Goal: Complete application form

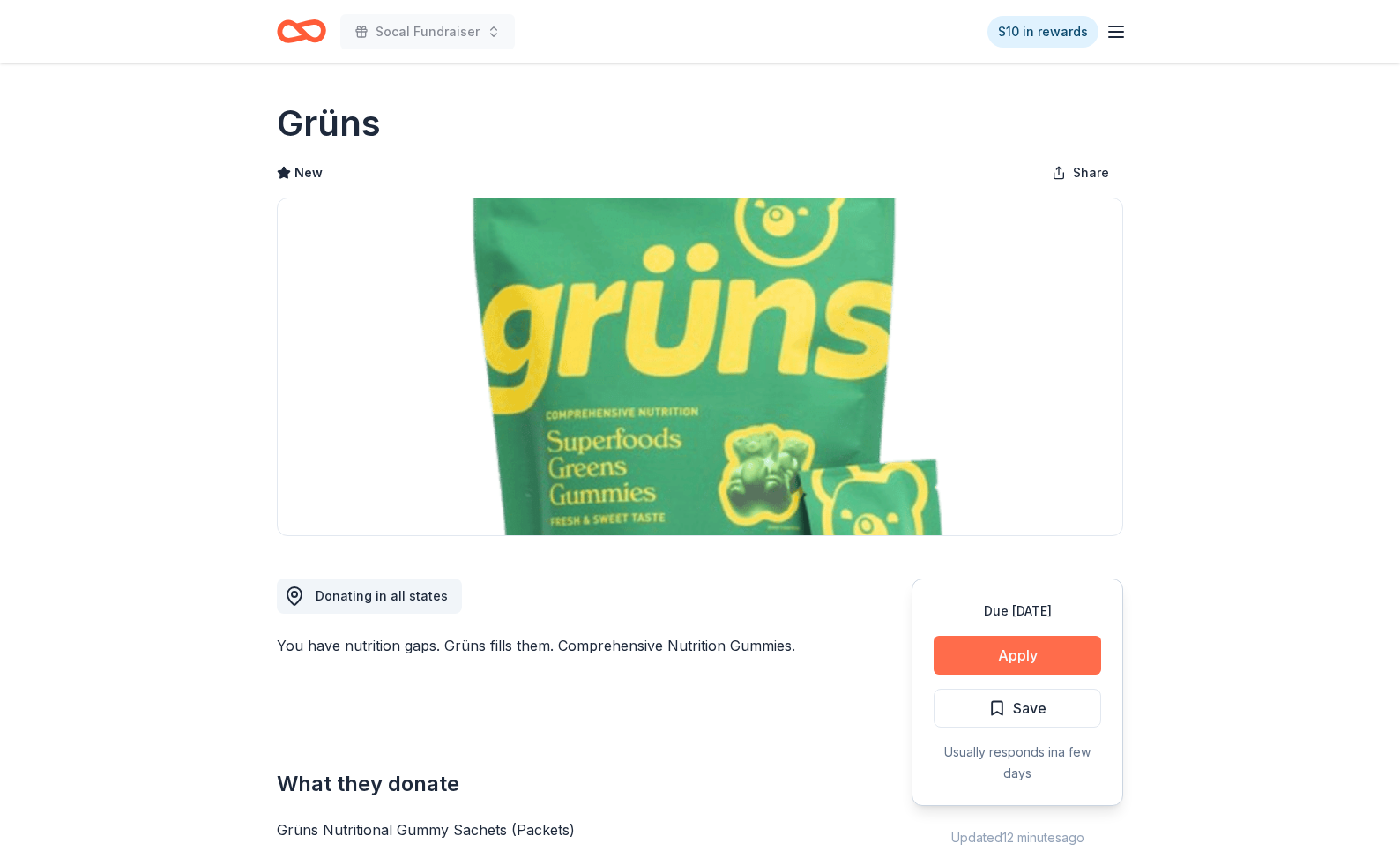
click at [989, 667] on button "Apply" at bounding box center [1018, 655] width 168 height 39
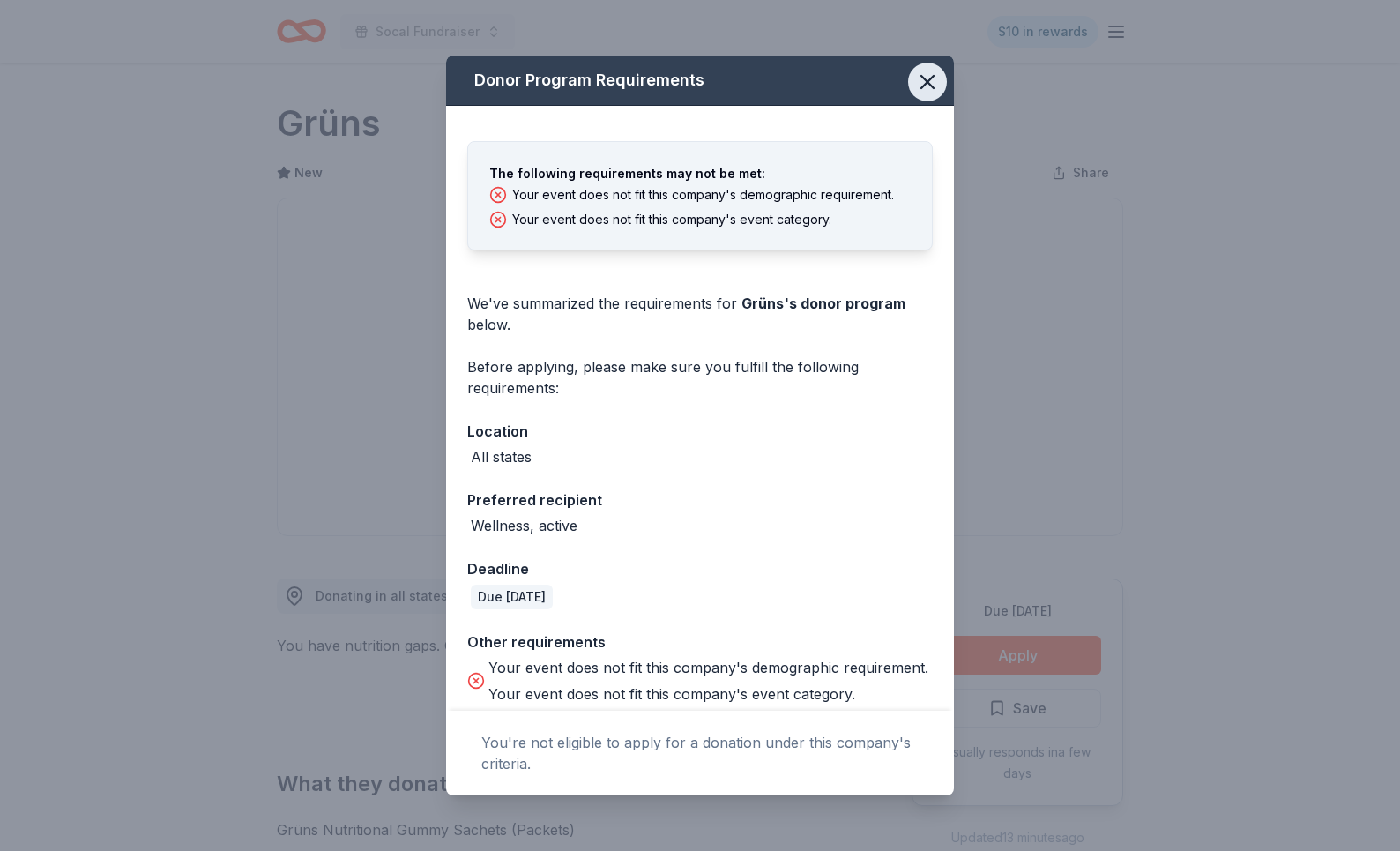
click at [921, 81] on icon "button" at bounding box center [927, 81] width 25 height 25
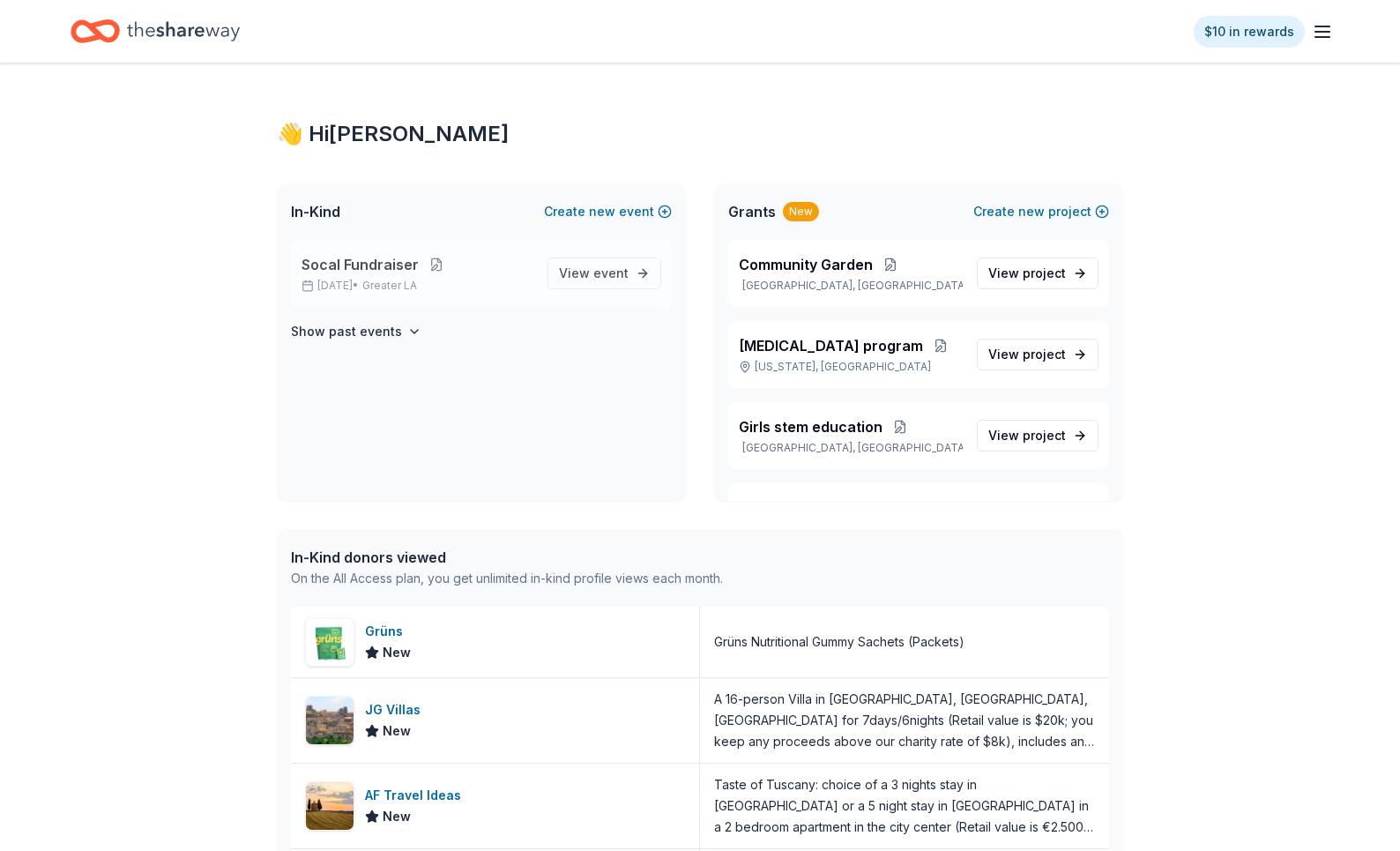
click at [440, 264] on button at bounding box center [436, 264] width 36 height 14
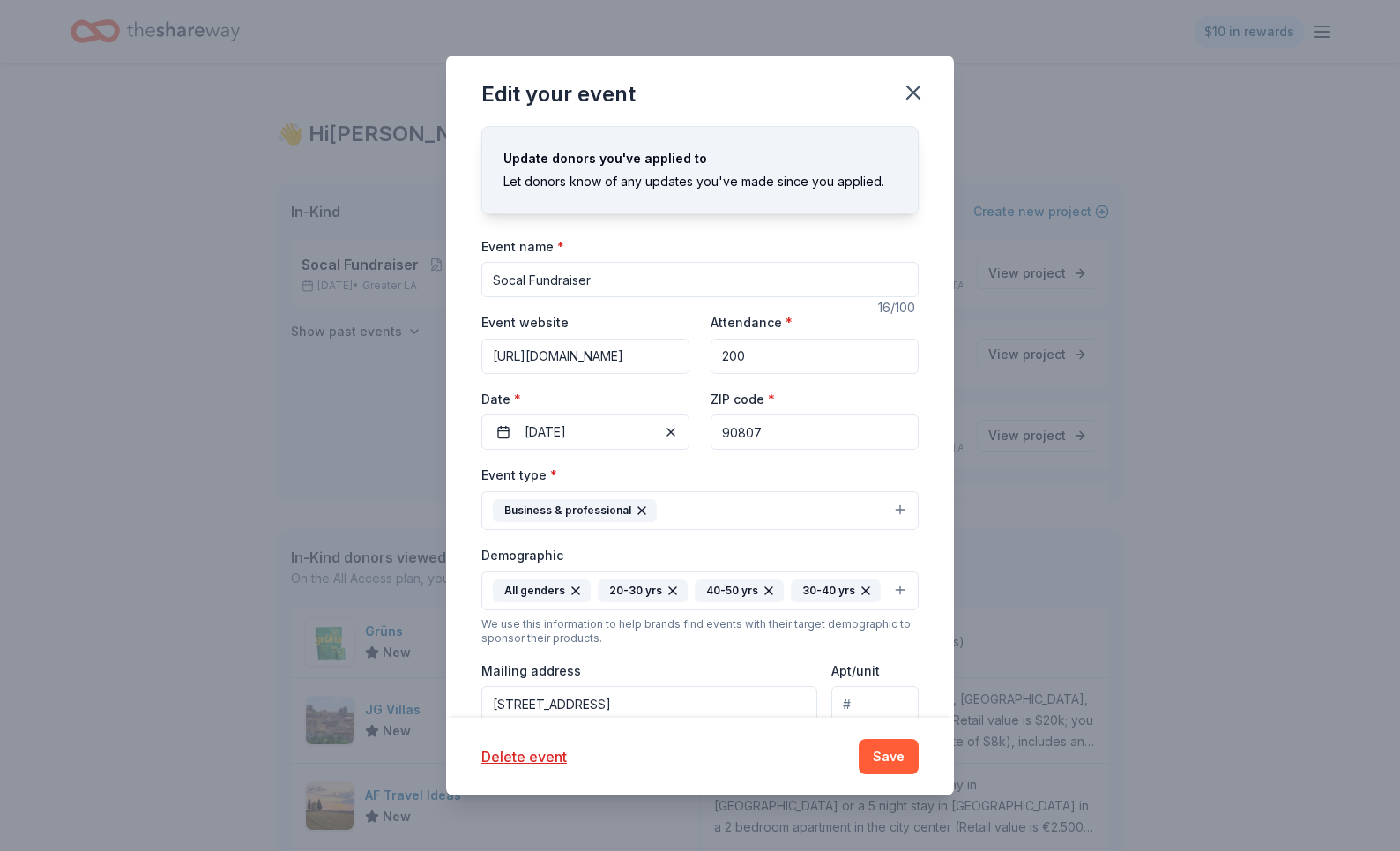
drag, startPoint x: 768, startPoint y: 352, endPoint x: 700, endPoint y: 352, distance: 68.0
click at [700, 352] on div "Event website https://nbafoundation.nba.com/news/nba-foundation-all-star-pitch-…" at bounding box center [700, 380] width 437 height 139
type input "25"
click at [886, 761] on button "Save" at bounding box center [888, 756] width 60 height 36
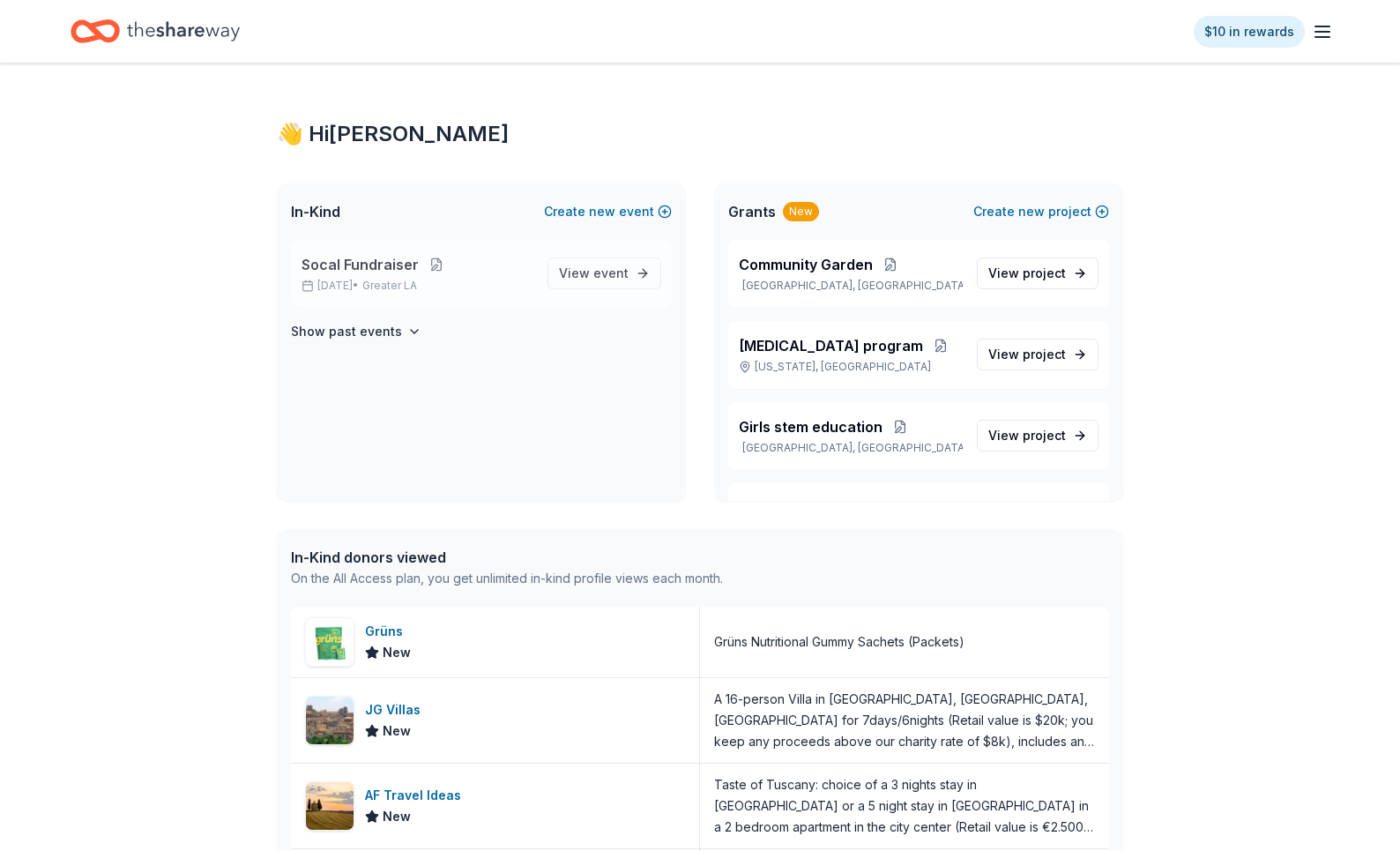
click at [431, 262] on button at bounding box center [436, 264] width 36 height 14
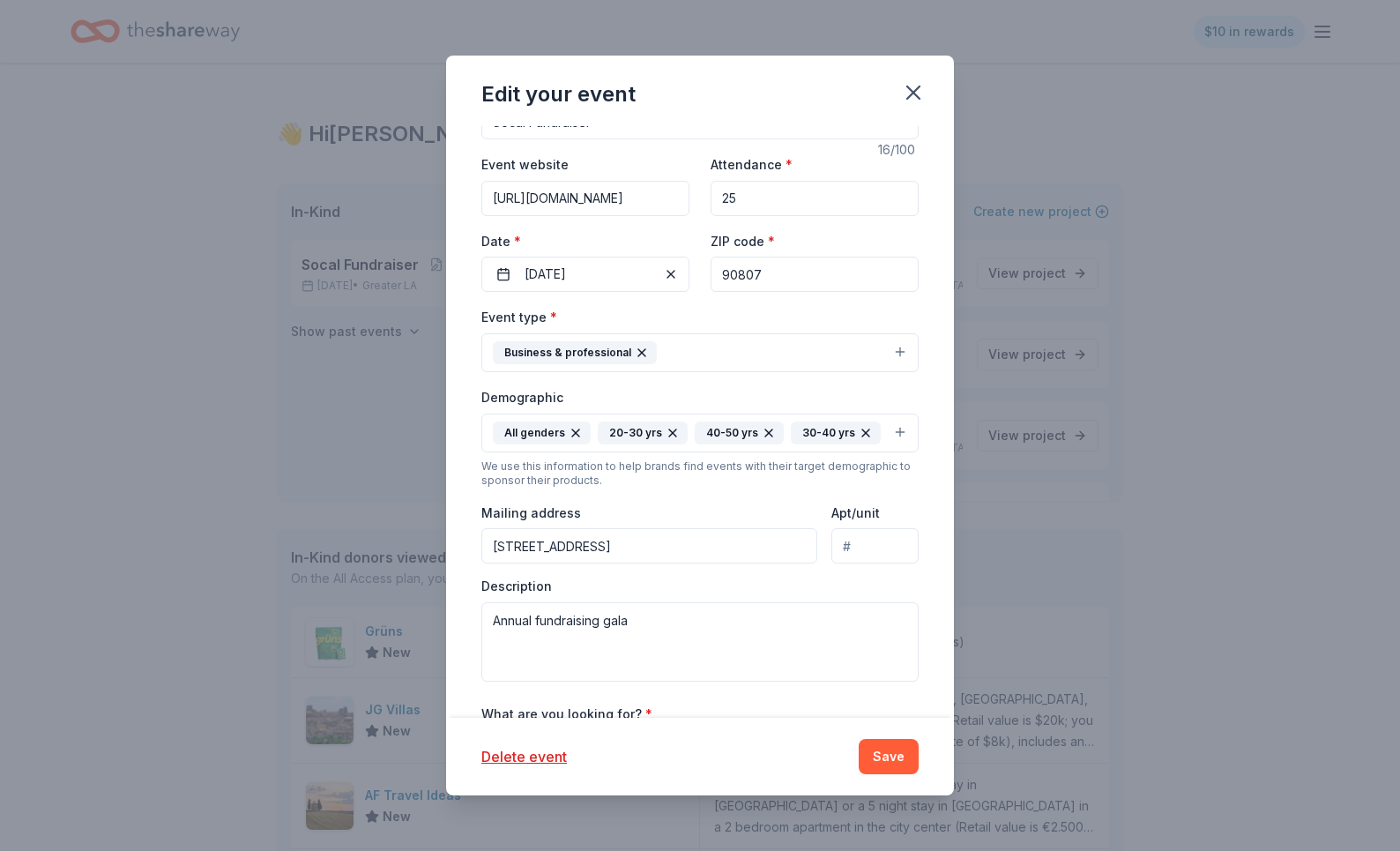
scroll to position [159, 0]
click at [638, 355] on icon "button" at bounding box center [642, 352] width 7 height 7
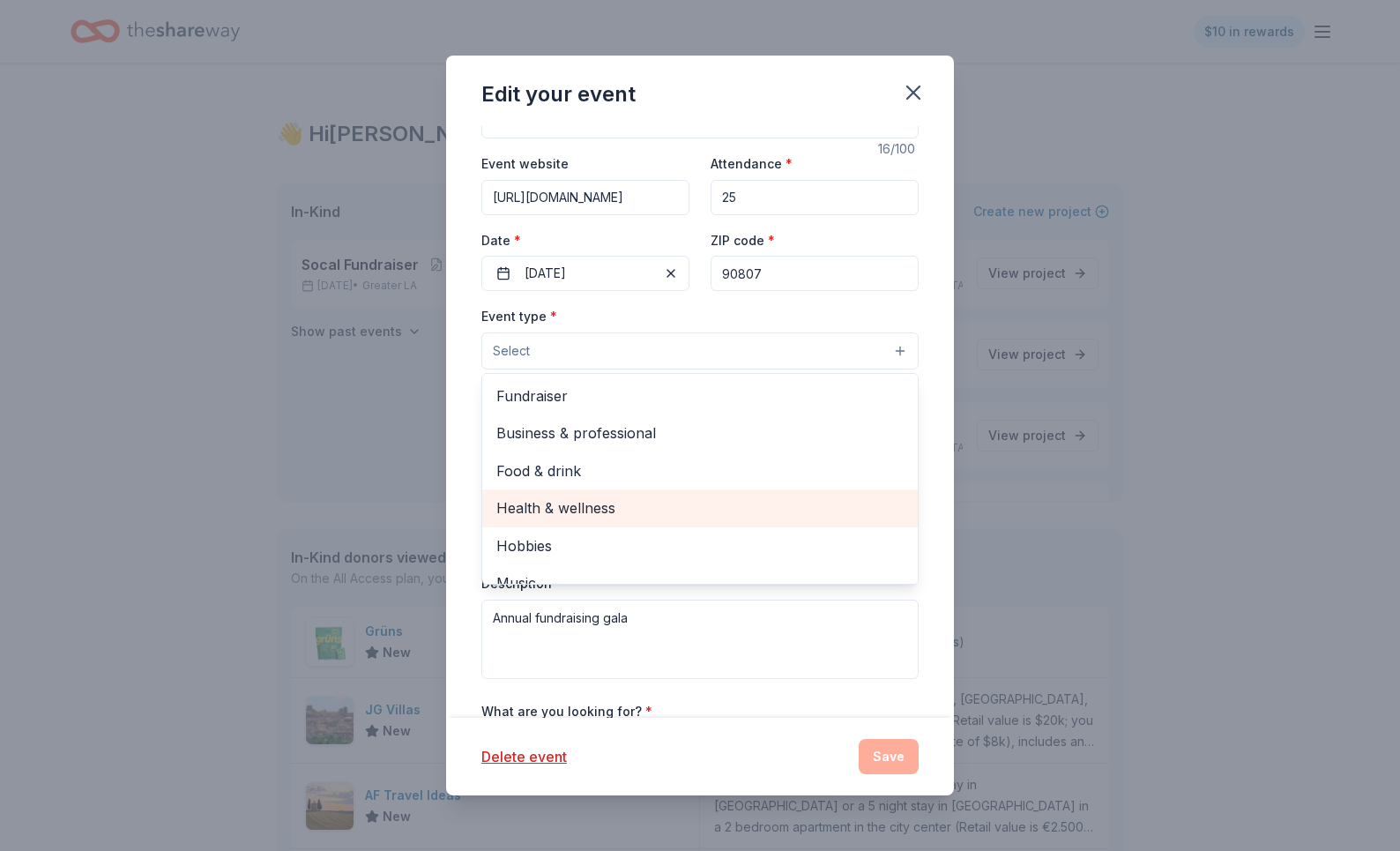
click at [592, 503] on span "Health & wellness" at bounding box center [700, 507] width 408 height 23
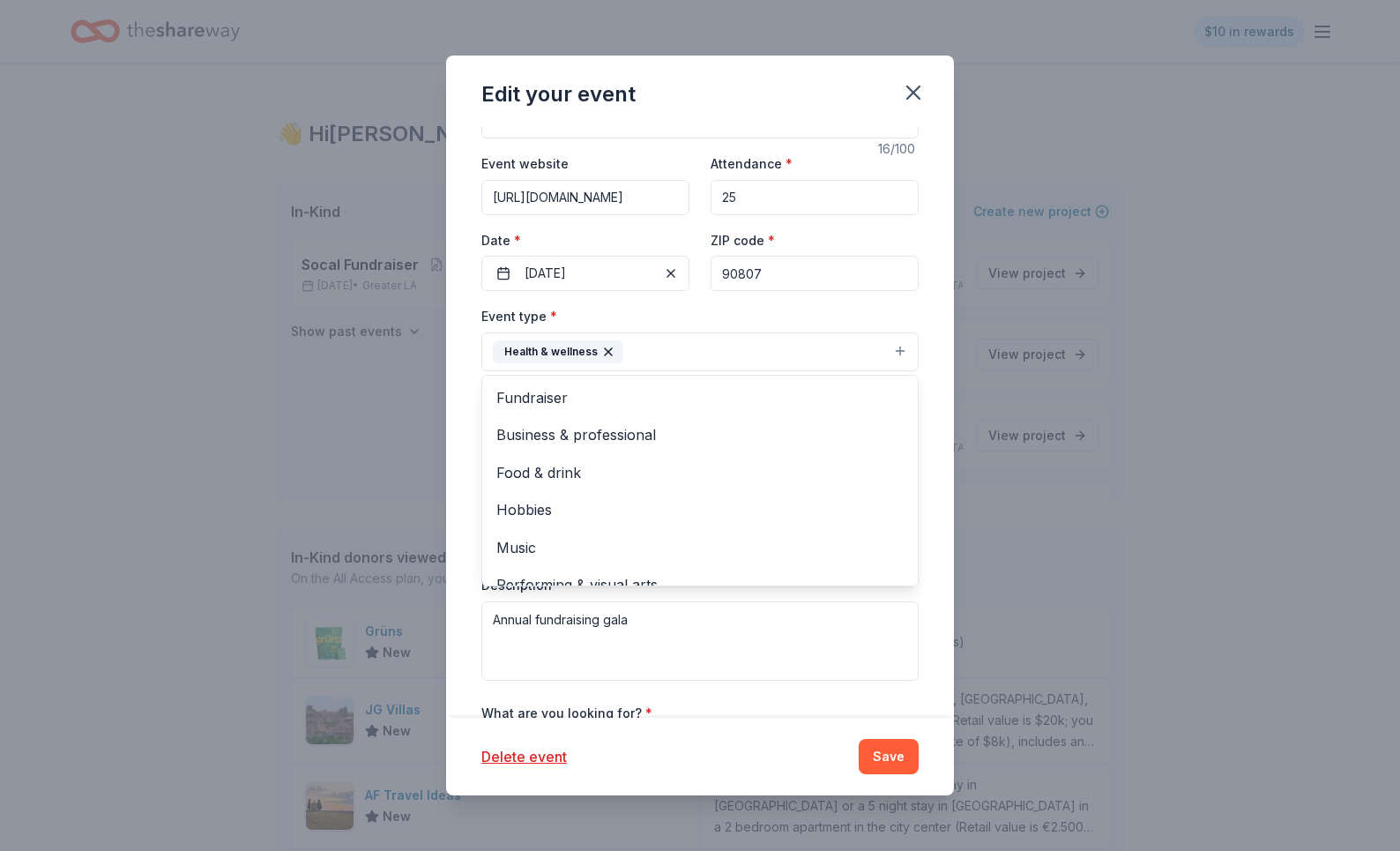
click at [699, 319] on div "Event type * Health & wellness Fundraiser Business & professional Food & drink …" at bounding box center [700, 337] width 437 height 66
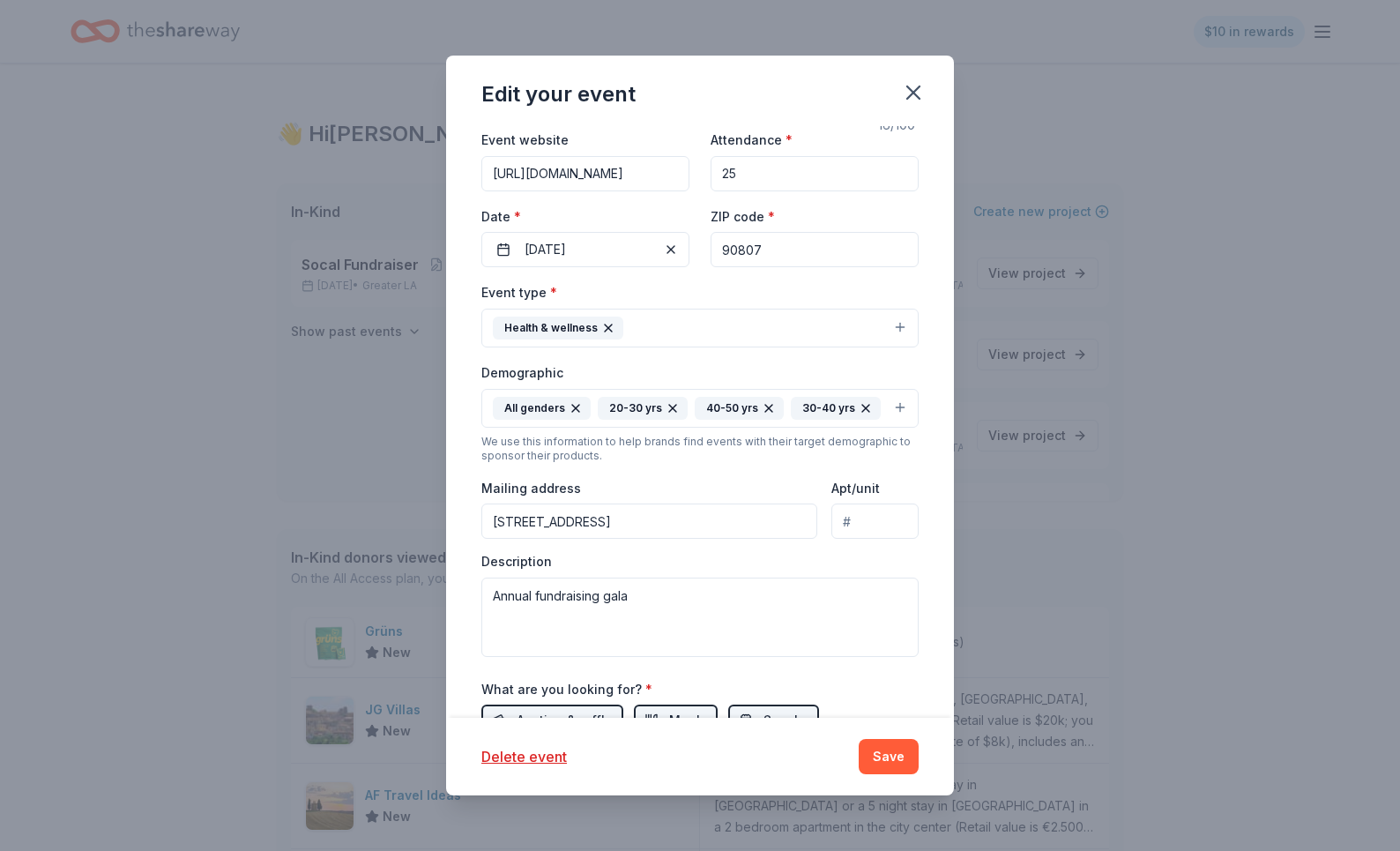
scroll to position [184, 0]
drag, startPoint x: 764, startPoint y: 192, endPoint x: 736, endPoint y: 192, distance: 28.0
click at [736, 192] on div "Event website https://nbafoundation.nba.com/news/nba-foundation-all-star-pitch-…" at bounding box center [700, 196] width 437 height 139
drag, startPoint x: 744, startPoint y: 178, endPoint x: 710, endPoint y: 178, distance: 34.0
click at [710, 178] on input "25" at bounding box center [814, 171] width 208 height 36
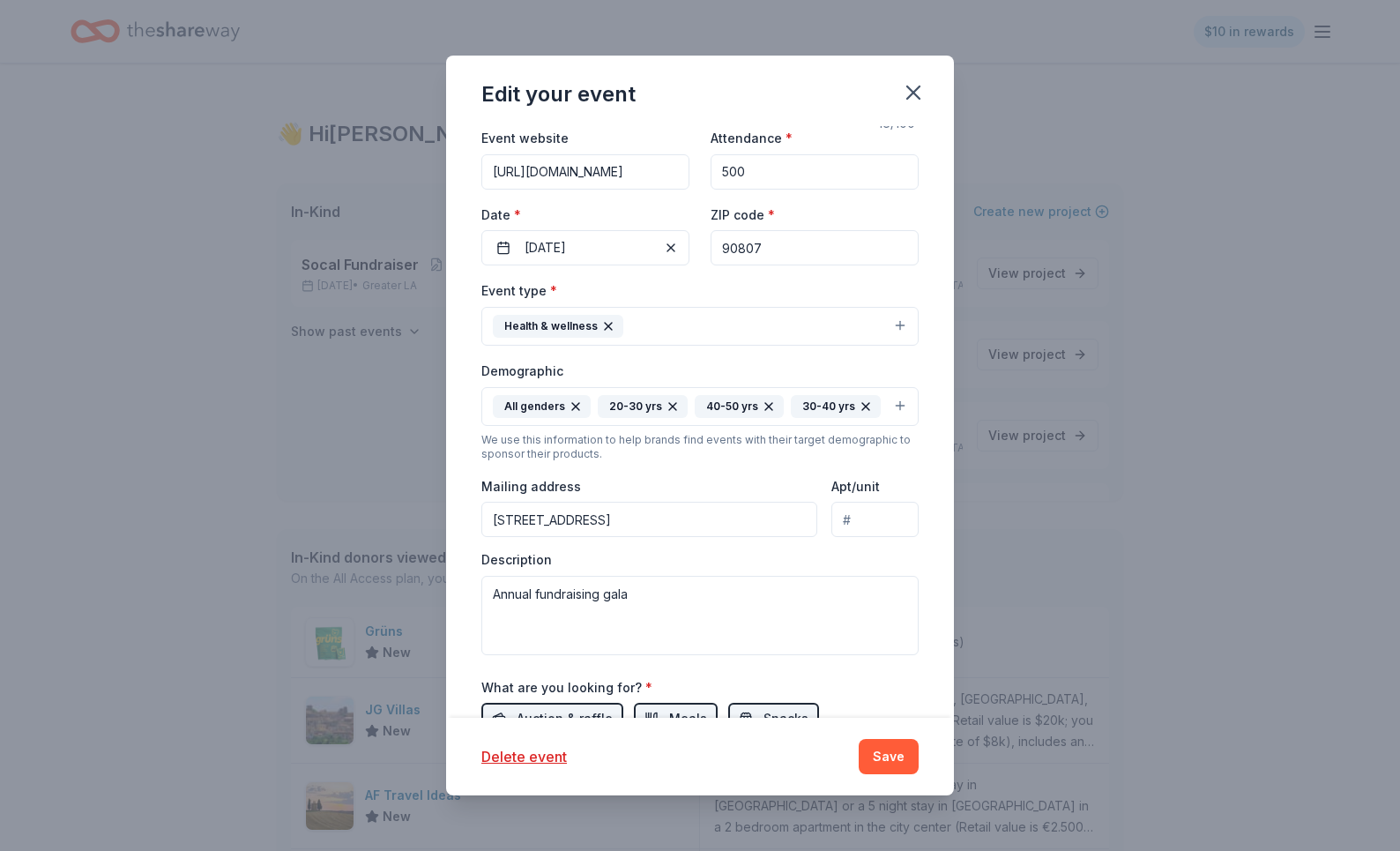
type input "500"
click at [786, 360] on div "Demographic All genders 20-30 yrs 40-50 yrs 30-40 yrs" at bounding box center [700, 392] width 437 height 66
click at [900, 755] on button "Save" at bounding box center [888, 756] width 60 height 36
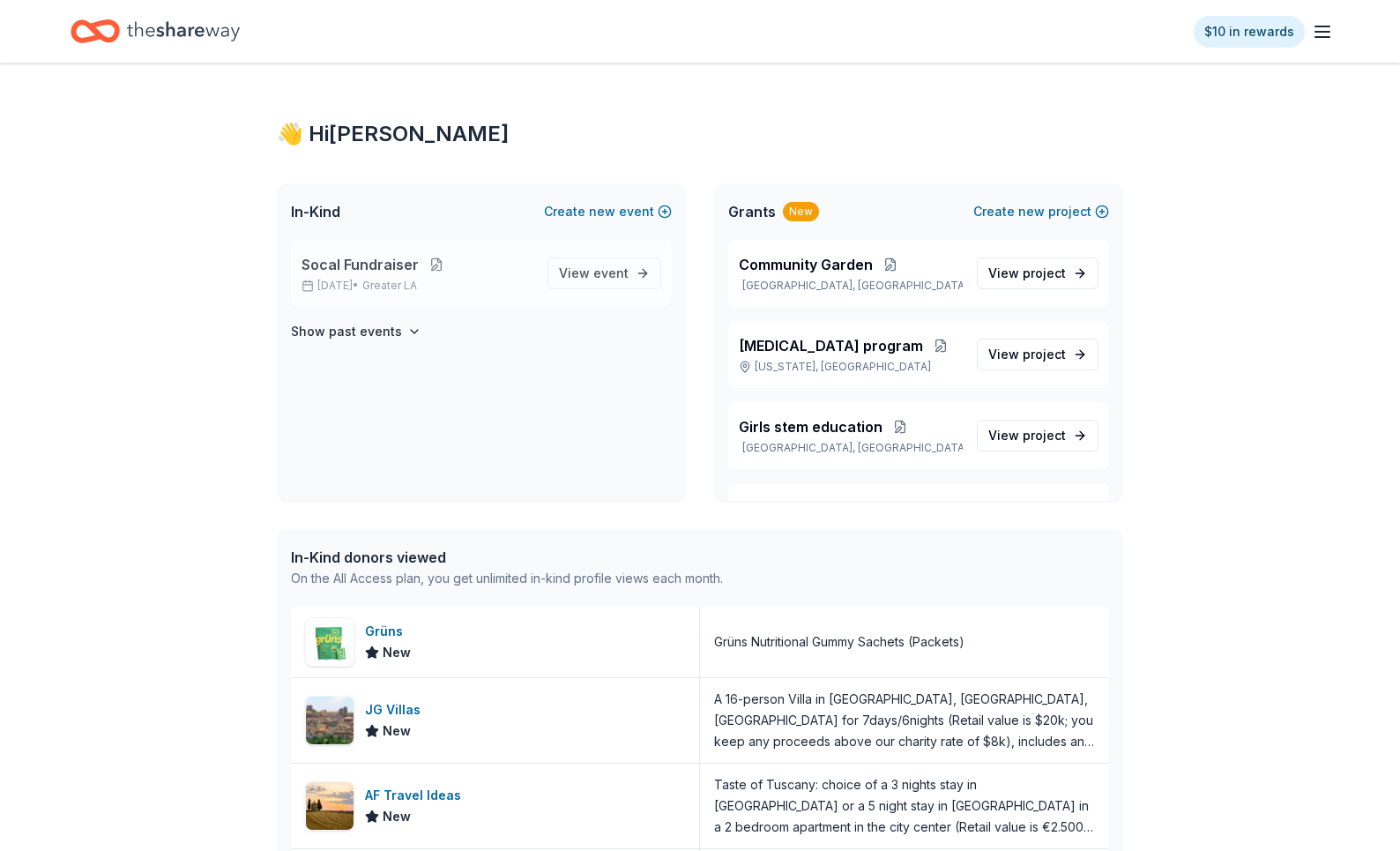
click at [430, 265] on button at bounding box center [436, 264] width 36 height 14
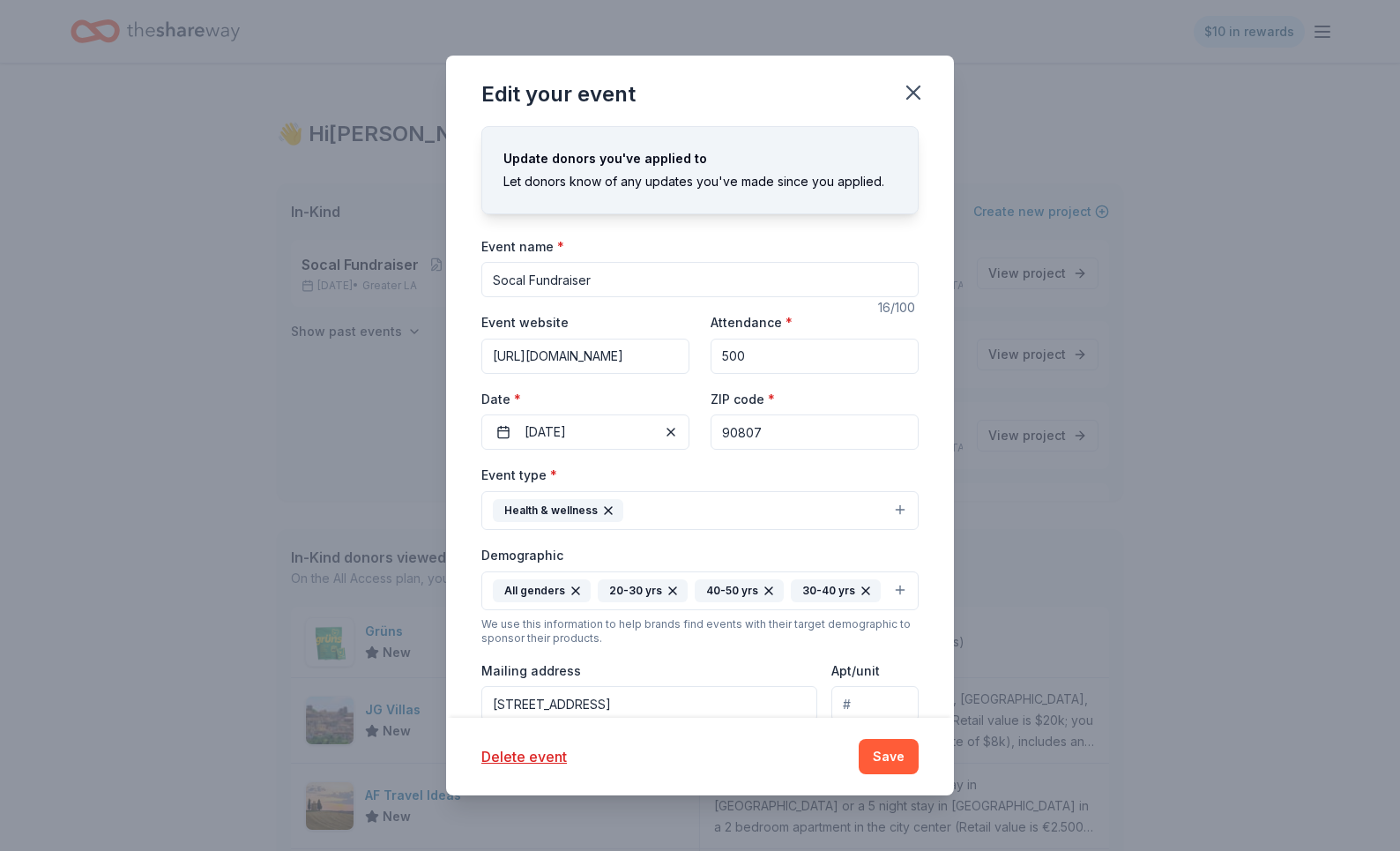
scroll to position [15, 0]
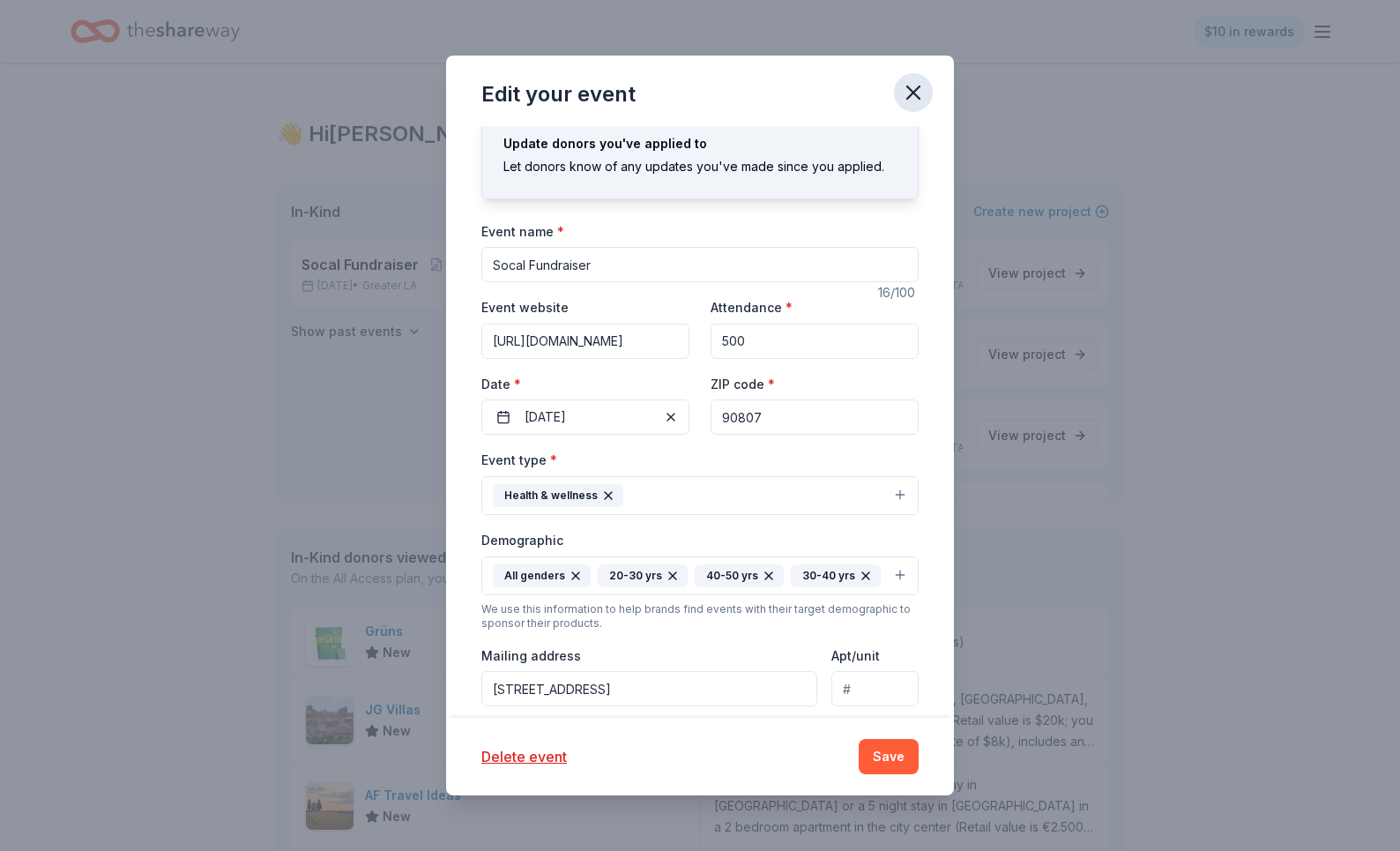
click at [918, 85] on icon "button" at bounding box center [913, 92] width 25 height 25
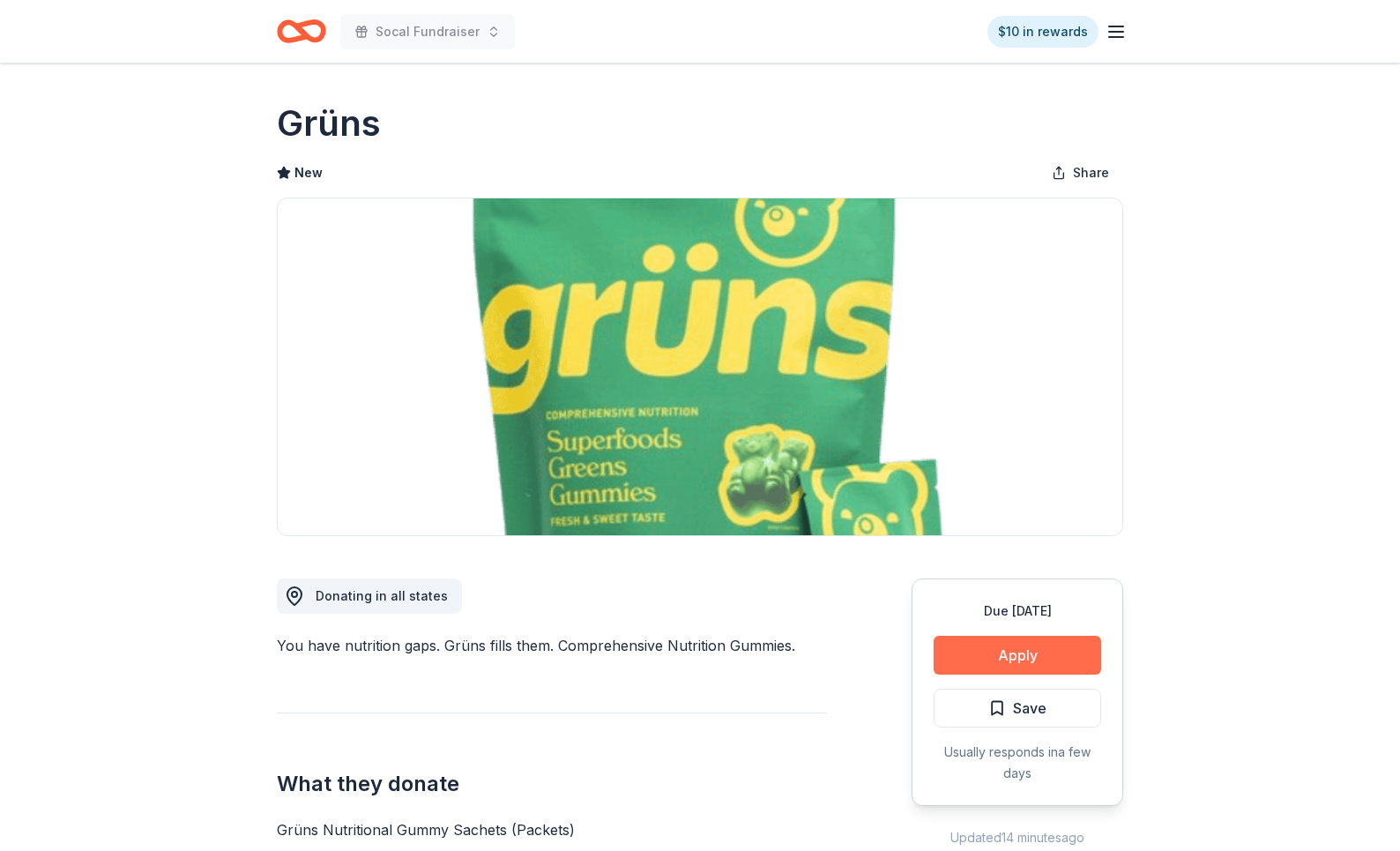
click at [969, 666] on button "Apply" at bounding box center [1018, 655] width 168 height 39
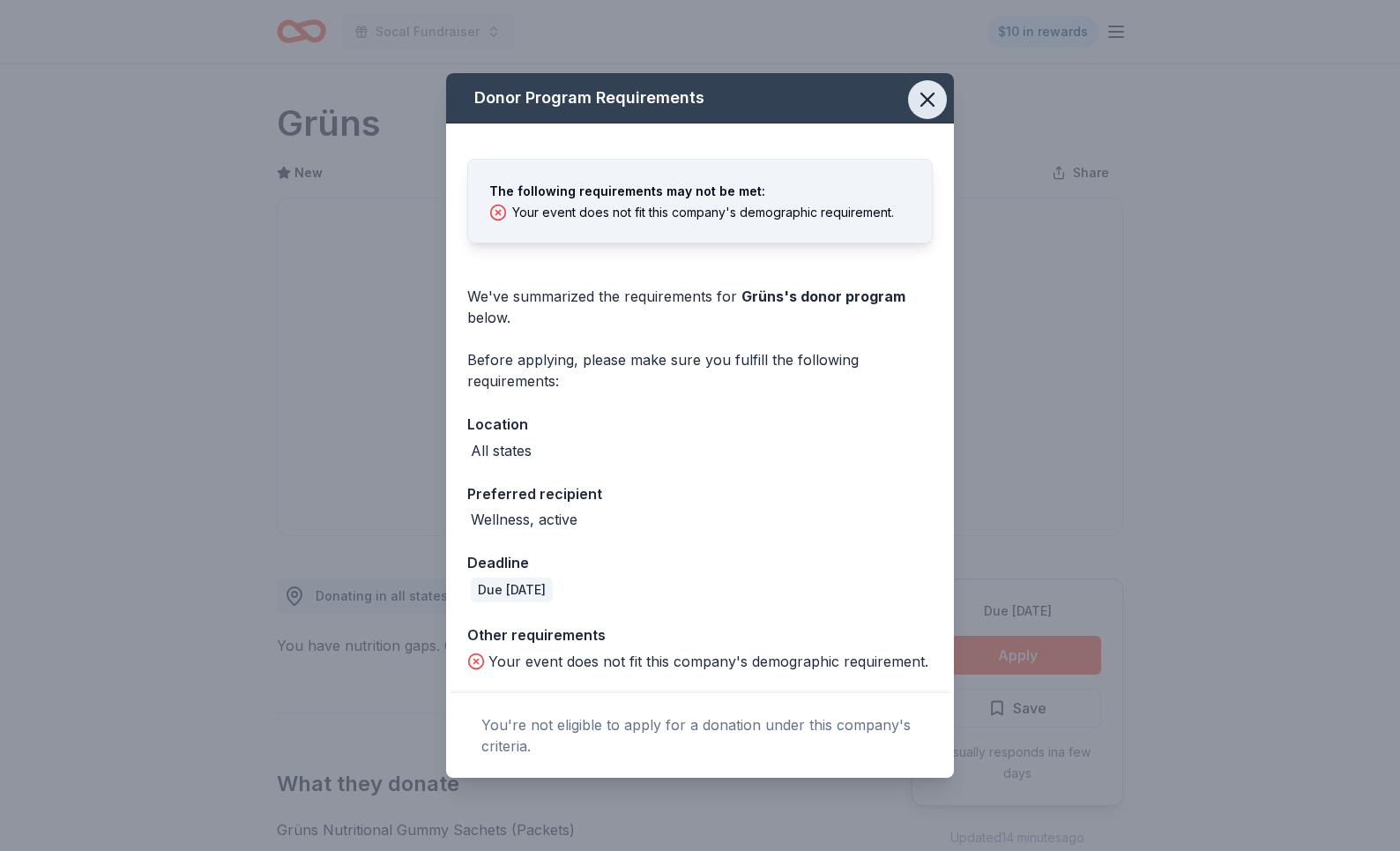
click at [927, 99] on icon "button" at bounding box center [928, 99] width 13 height 13
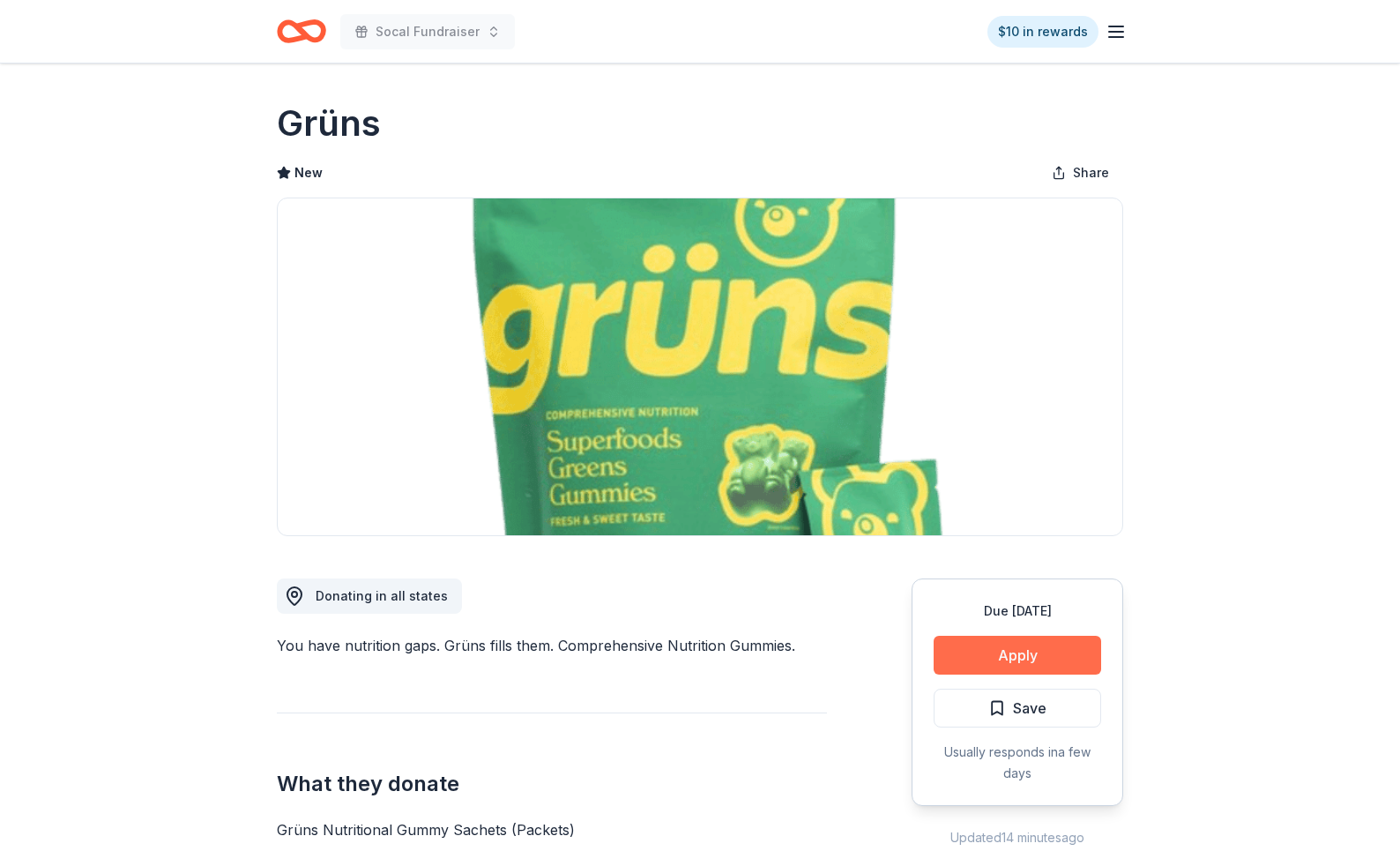
click at [1011, 656] on button "Apply" at bounding box center [1018, 655] width 168 height 39
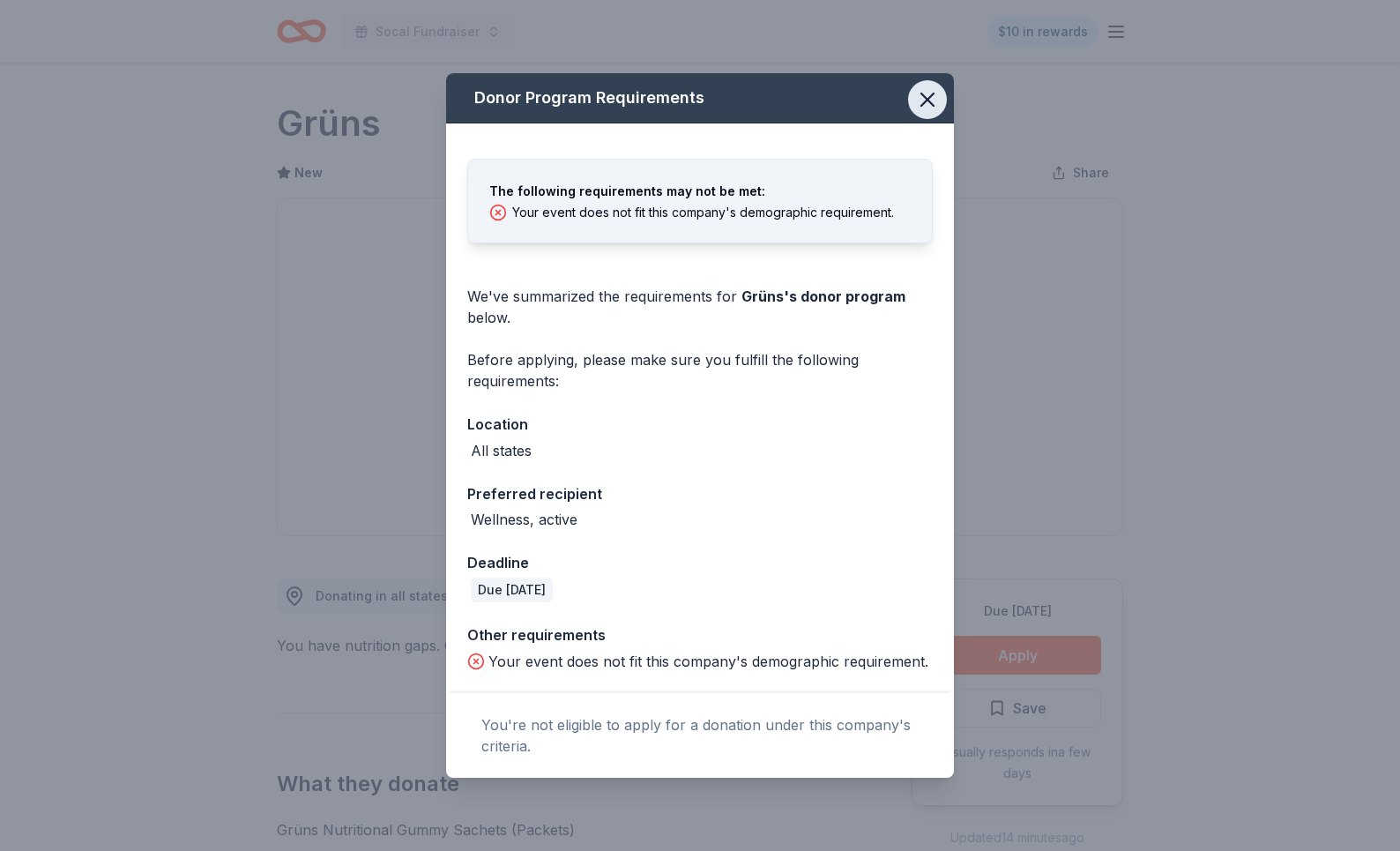
click at [928, 104] on icon "button" at bounding box center [927, 99] width 25 height 25
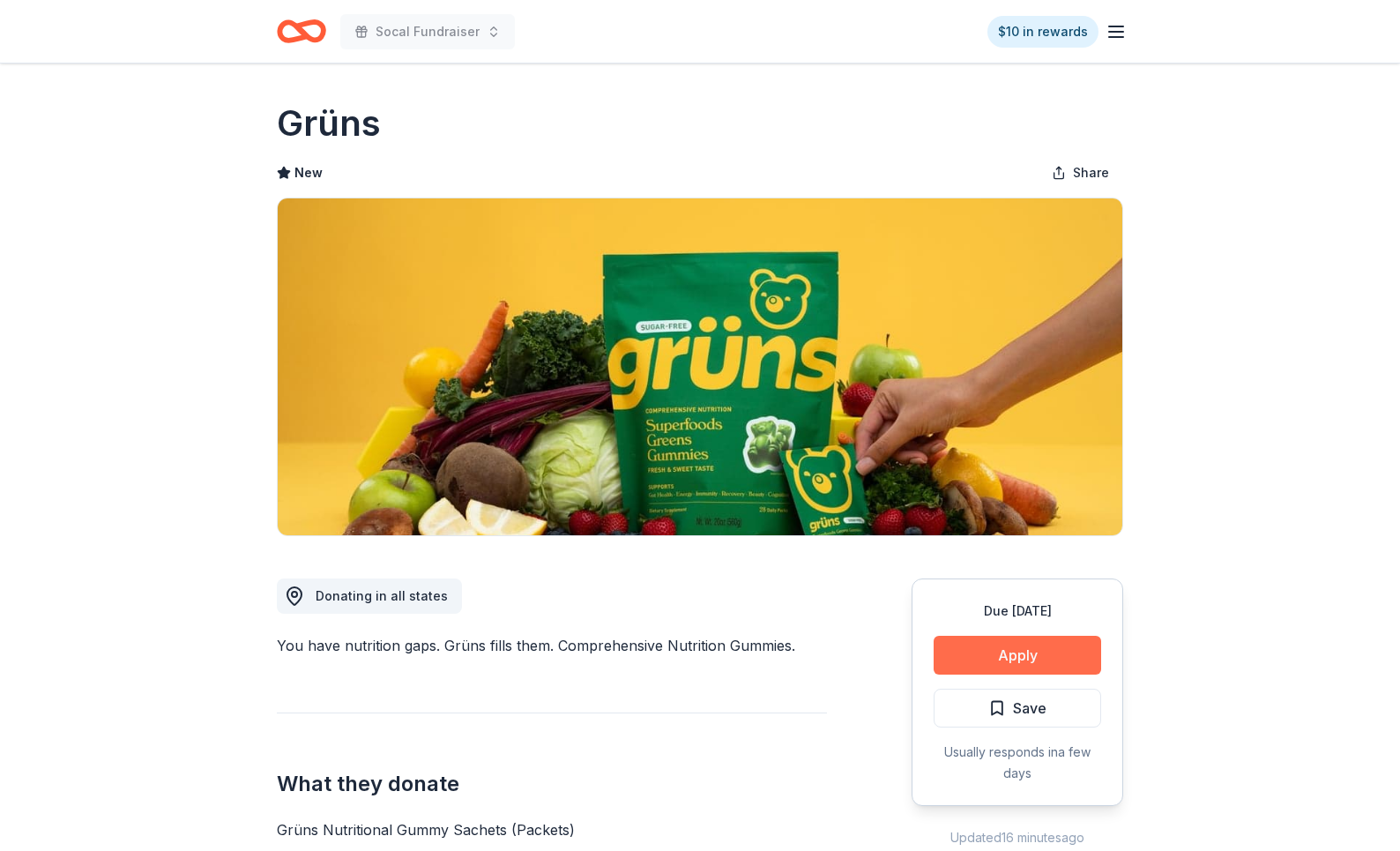
click at [1033, 663] on button "Apply" at bounding box center [1018, 655] width 168 height 39
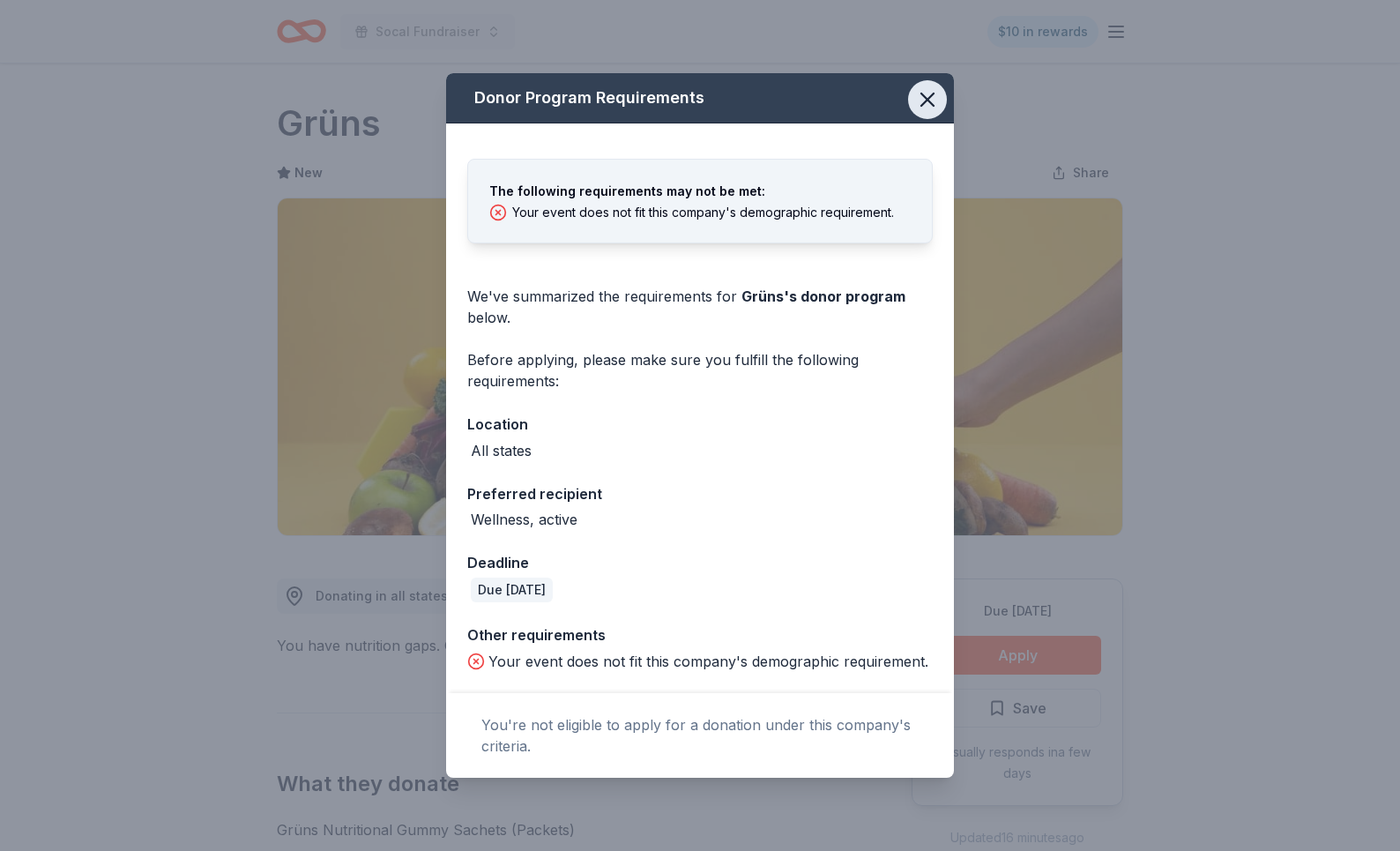
click at [923, 112] on button "button" at bounding box center [928, 99] width 39 height 39
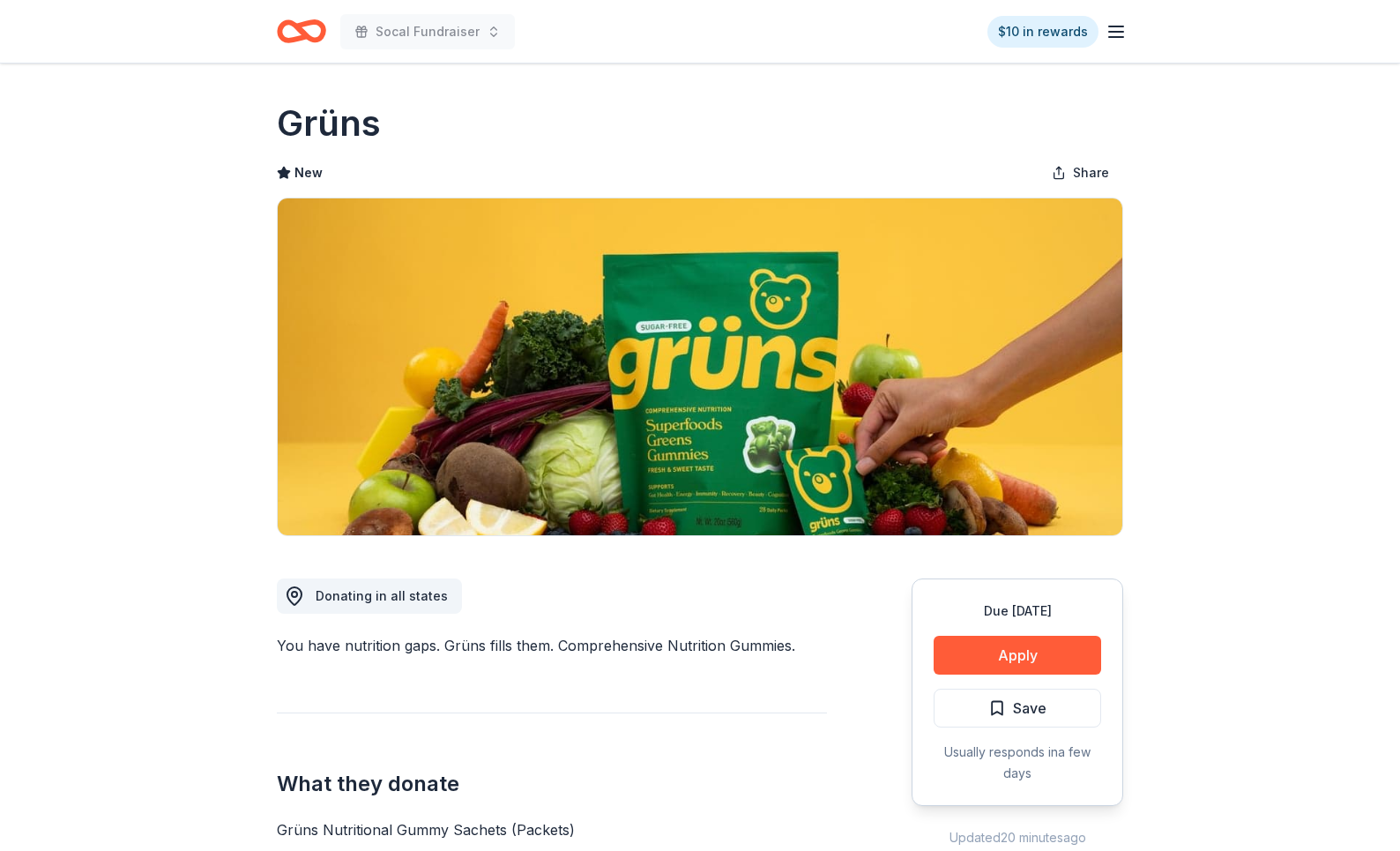
click at [934, 636] on button "Apply" at bounding box center [1018, 655] width 168 height 39
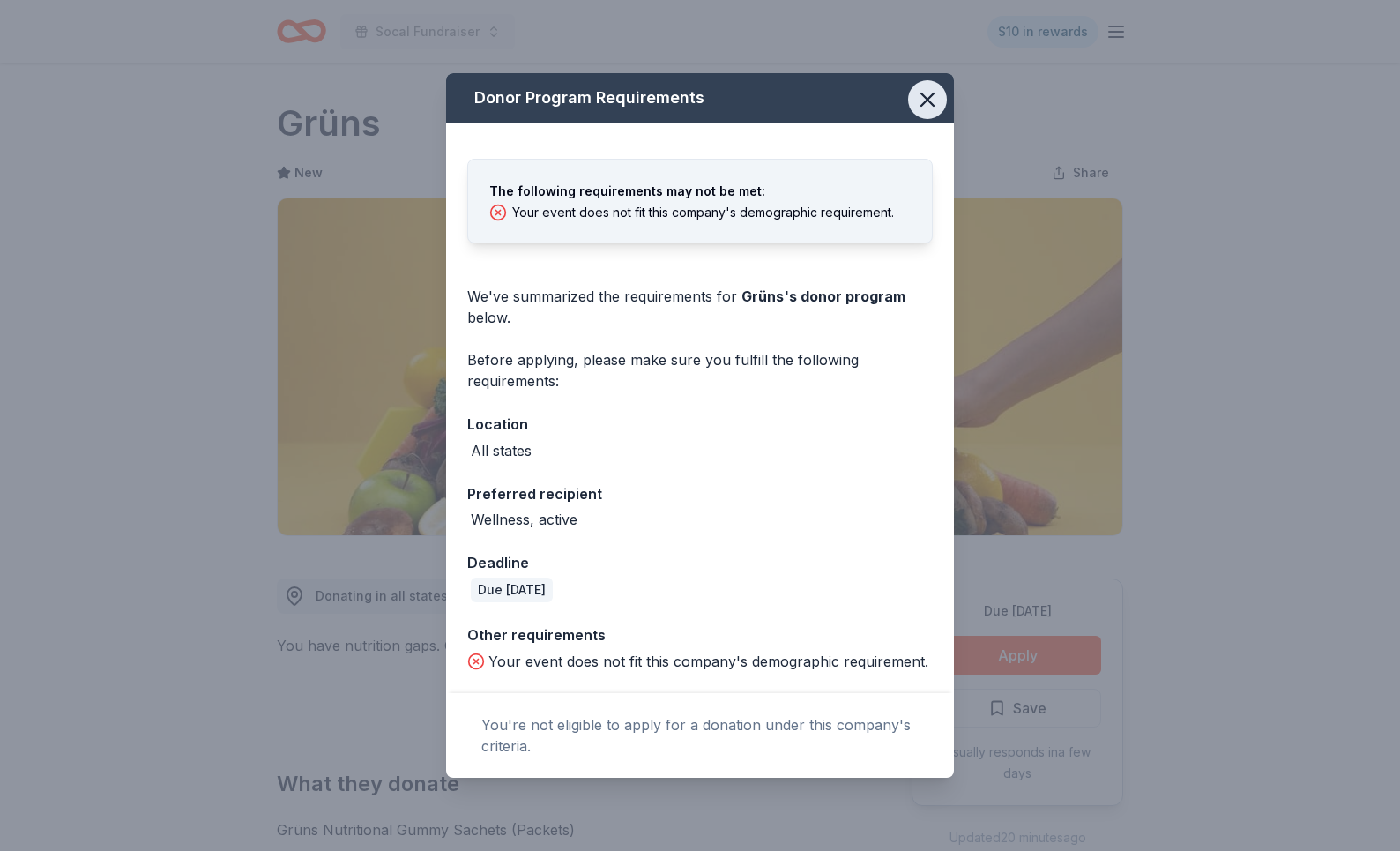
click at [923, 95] on icon "button" at bounding box center [928, 99] width 13 height 13
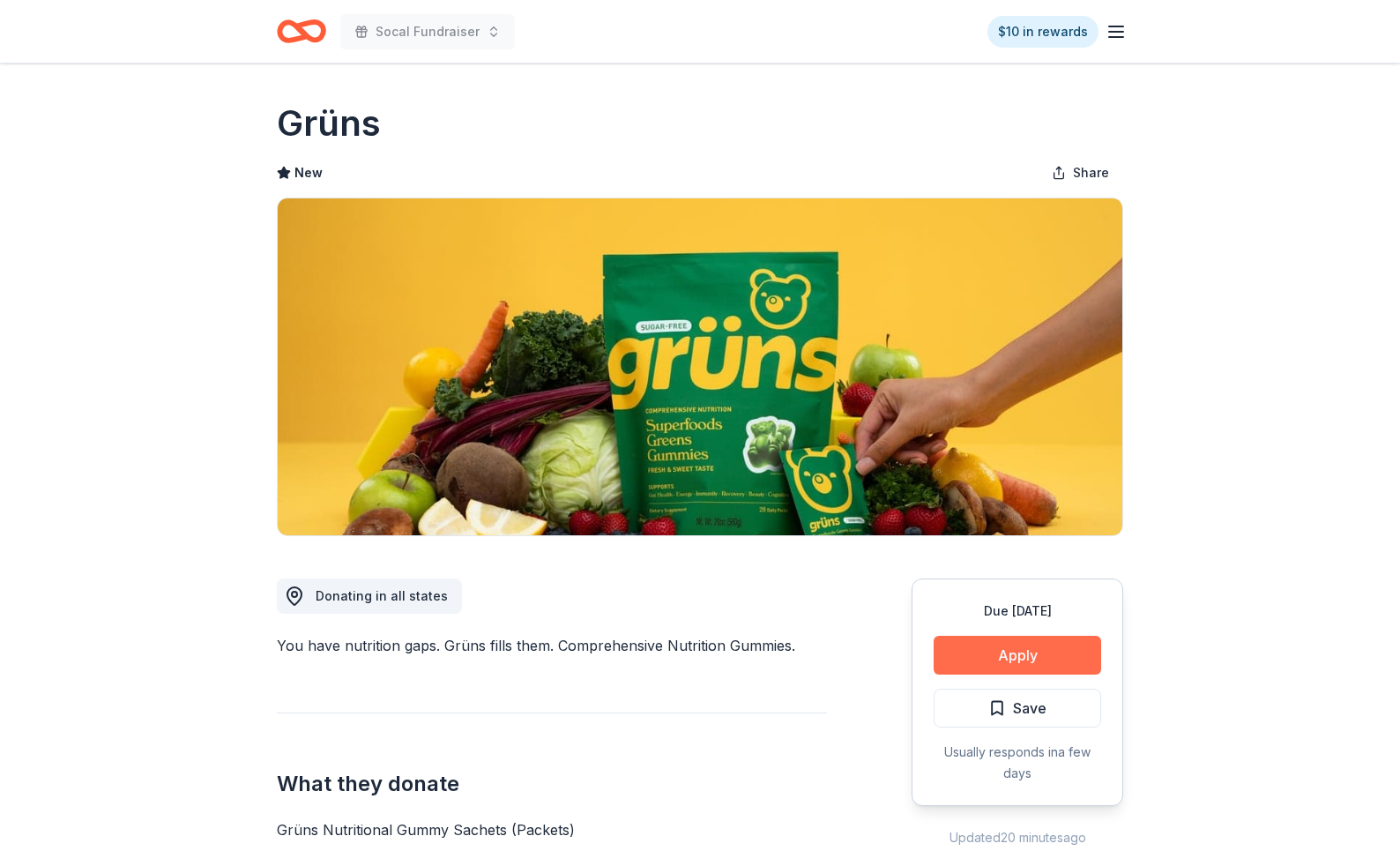
click at [1048, 662] on button "Apply" at bounding box center [1018, 655] width 168 height 39
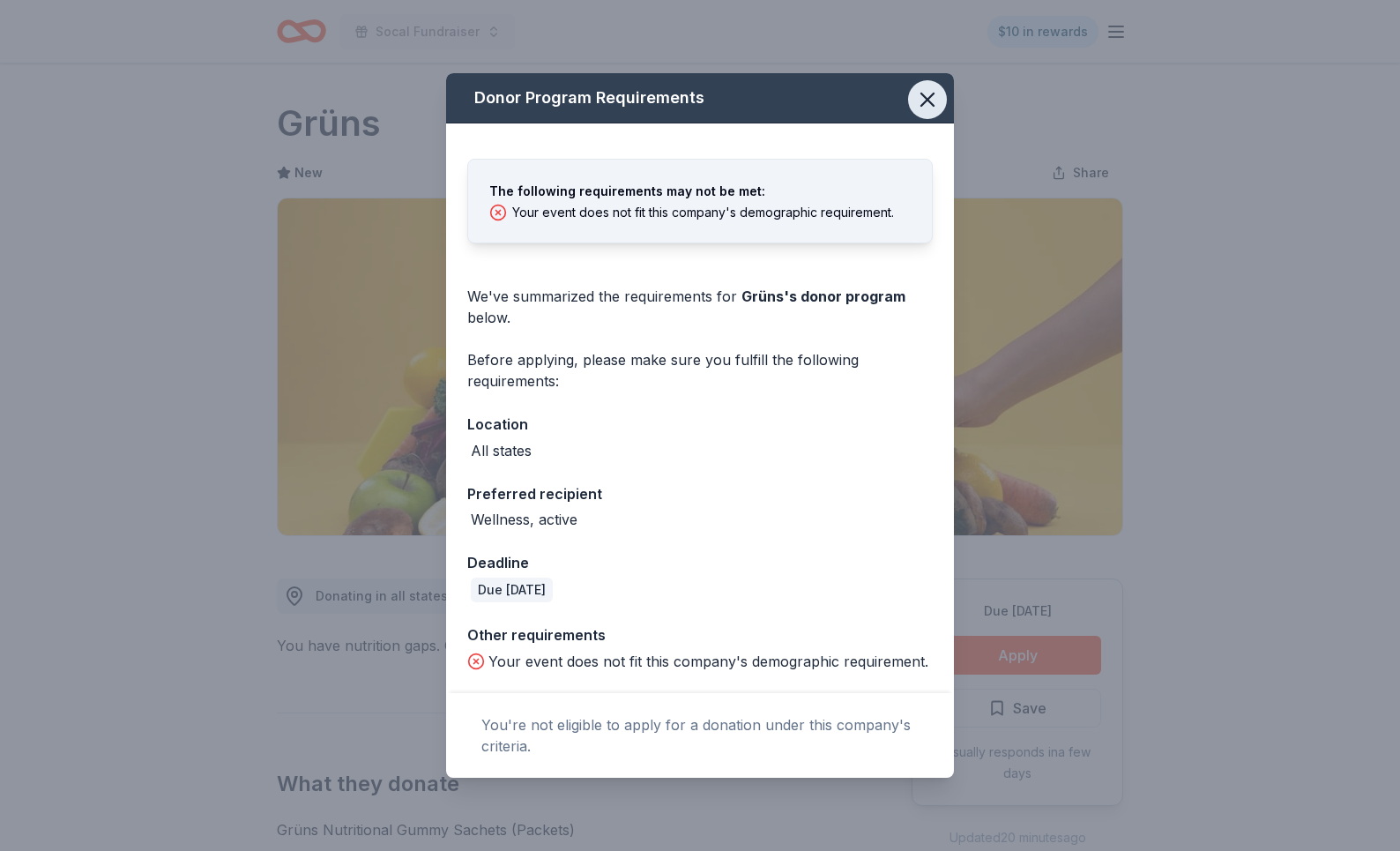
click at [936, 105] on icon "button" at bounding box center [927, 99] width 25 height 25
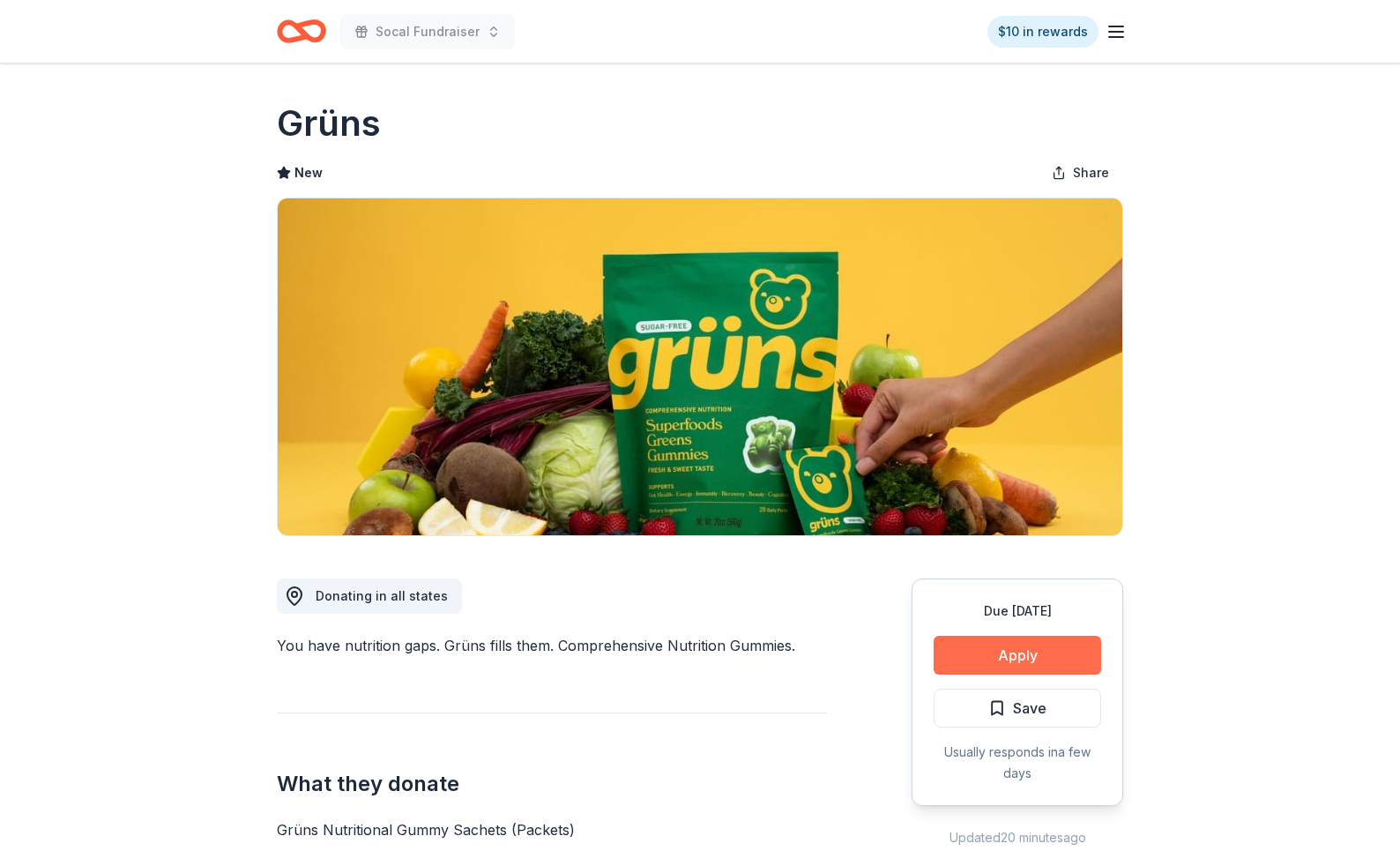
click at [975, 657] on button "Apply" at bounding box center [1018, 655] width 168 height 39
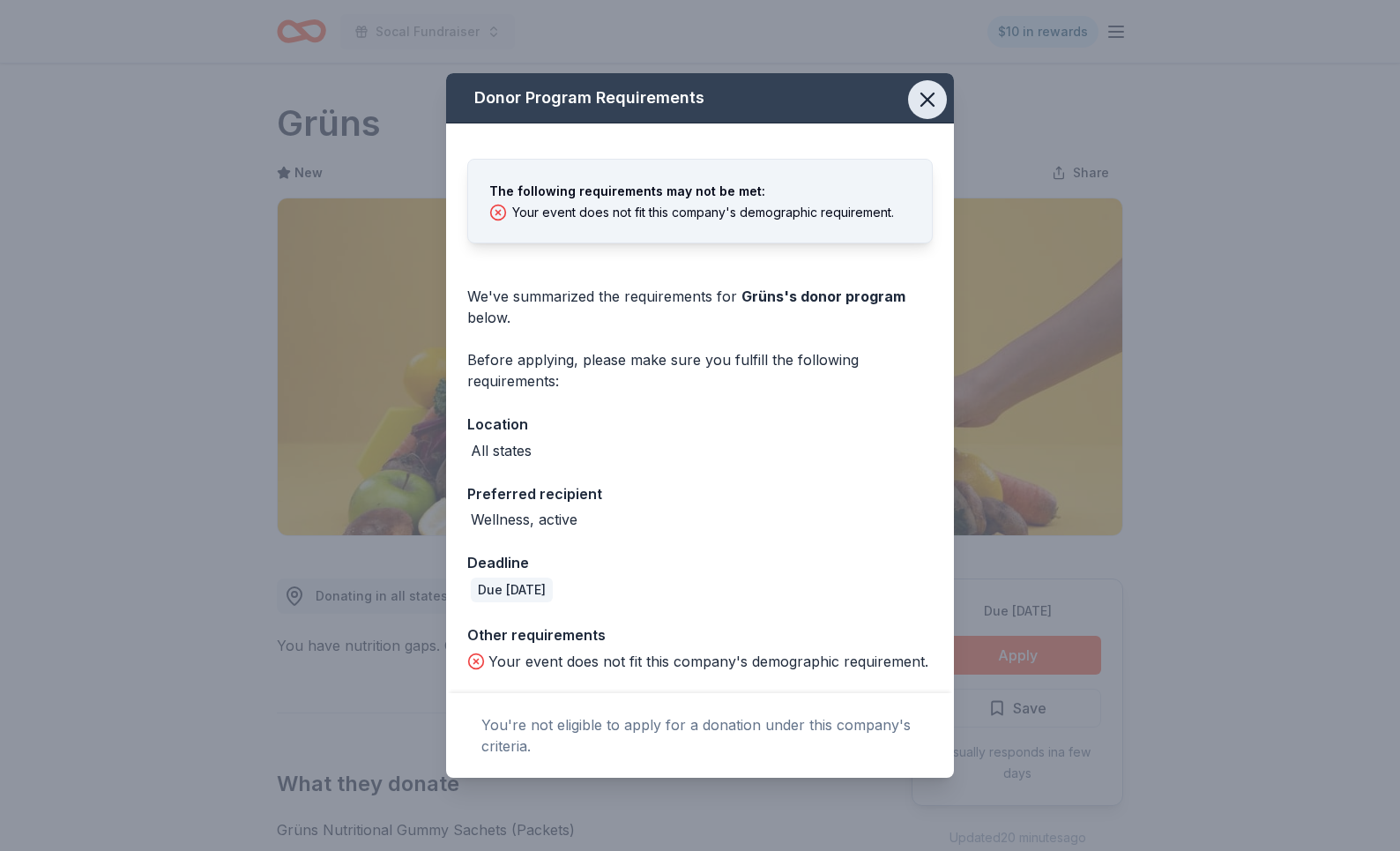
click at [922, 94] on icon "button" at bounding box center [928, 99] width 13 height 13
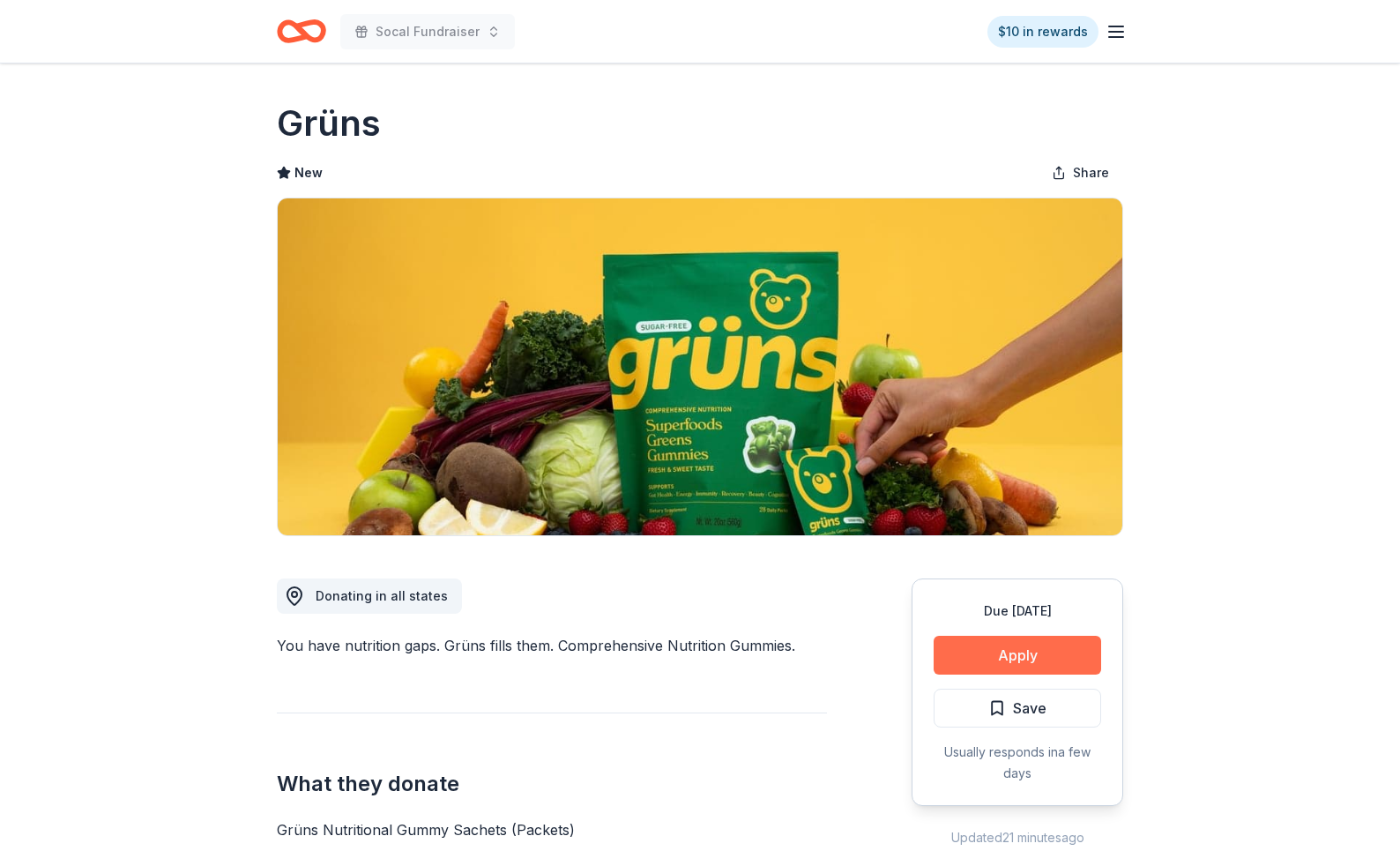
click at [980, 658] on button "Apply" at bounding box center [1018, 655] width 168 height 39
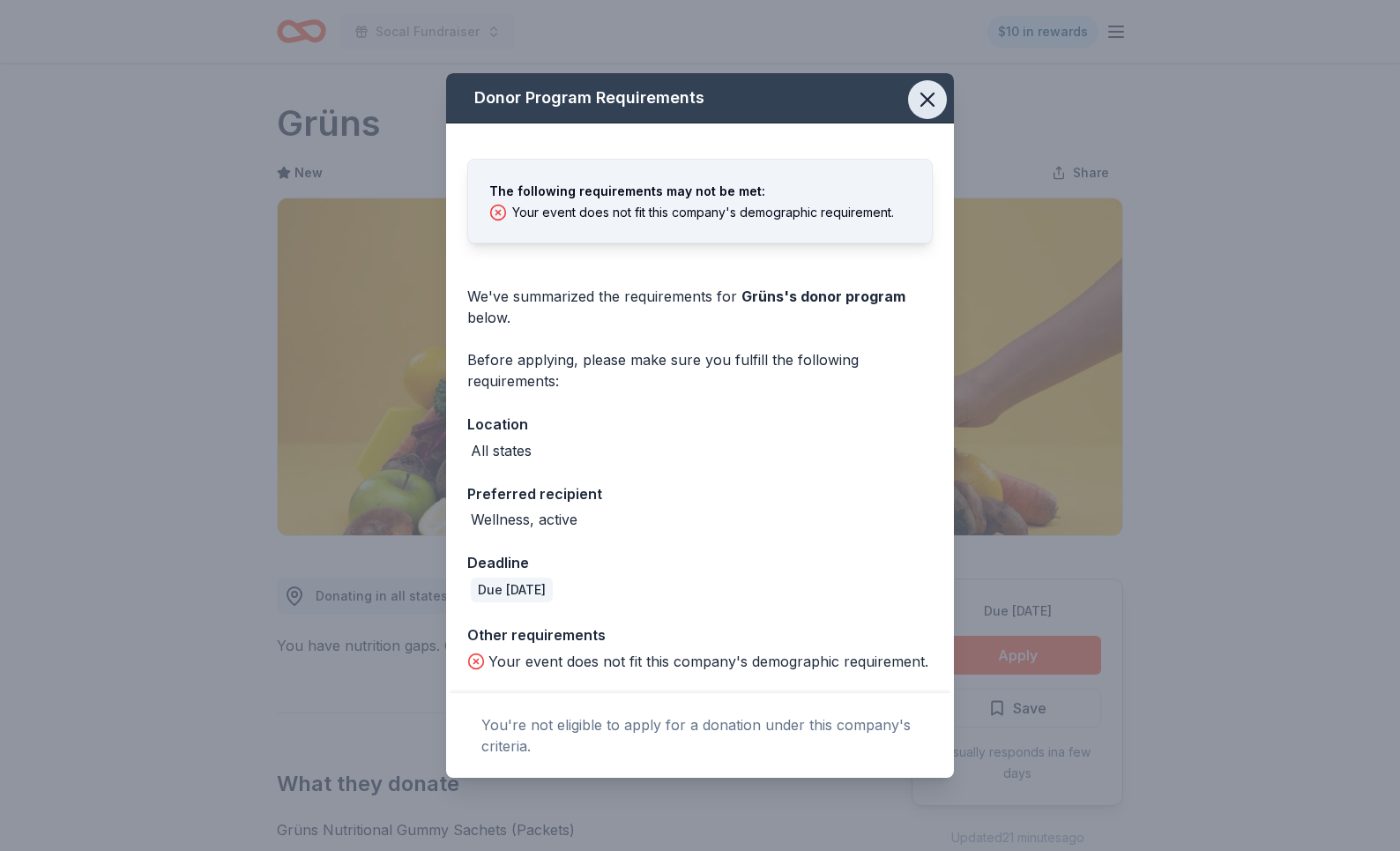
click at [934, 95] on icon "button" at bounding box center [927, 99] width 25 height 25
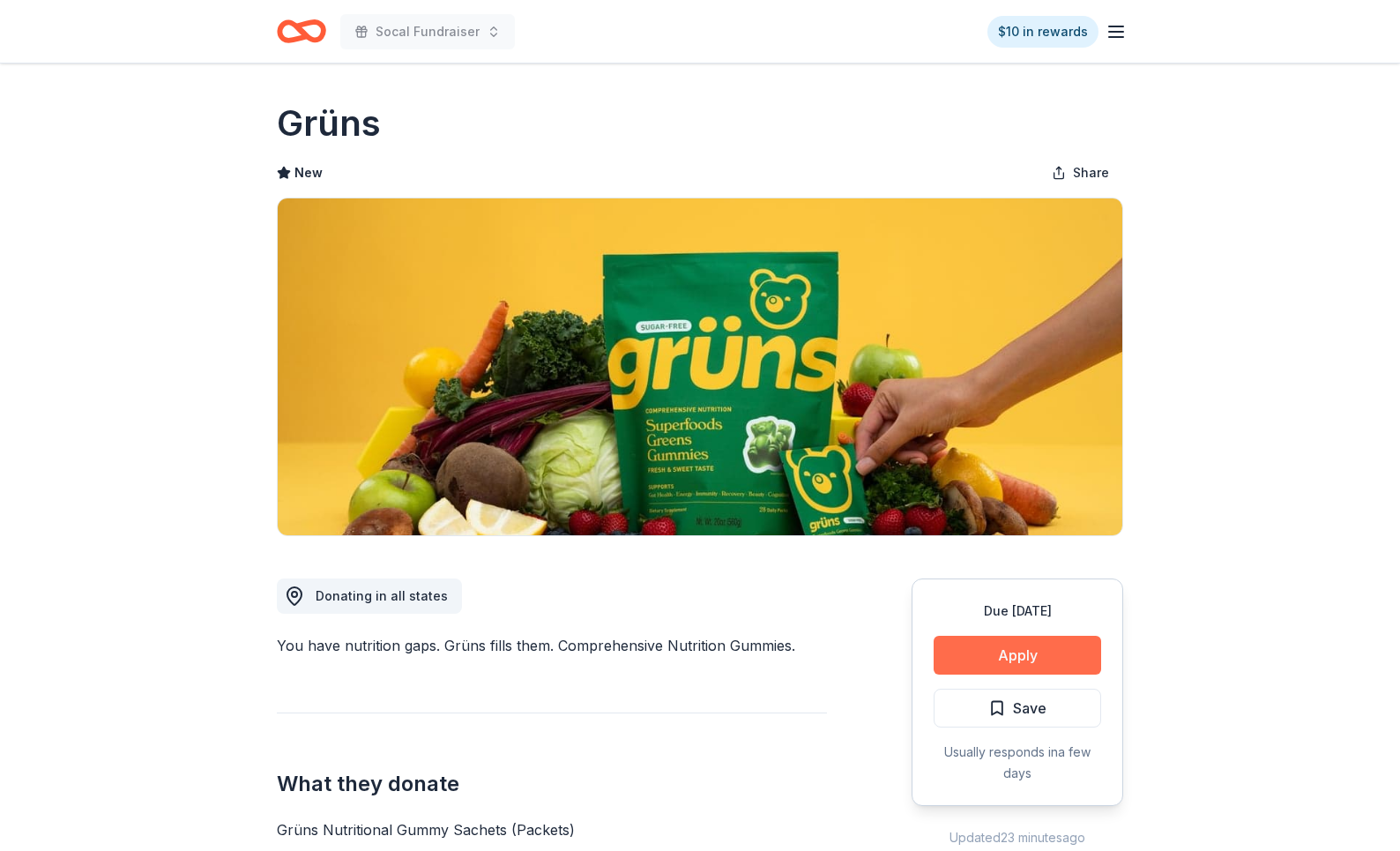
click at [1023, 650] on button "Apply" at bounding box center [1018, 655] width 168 height 39
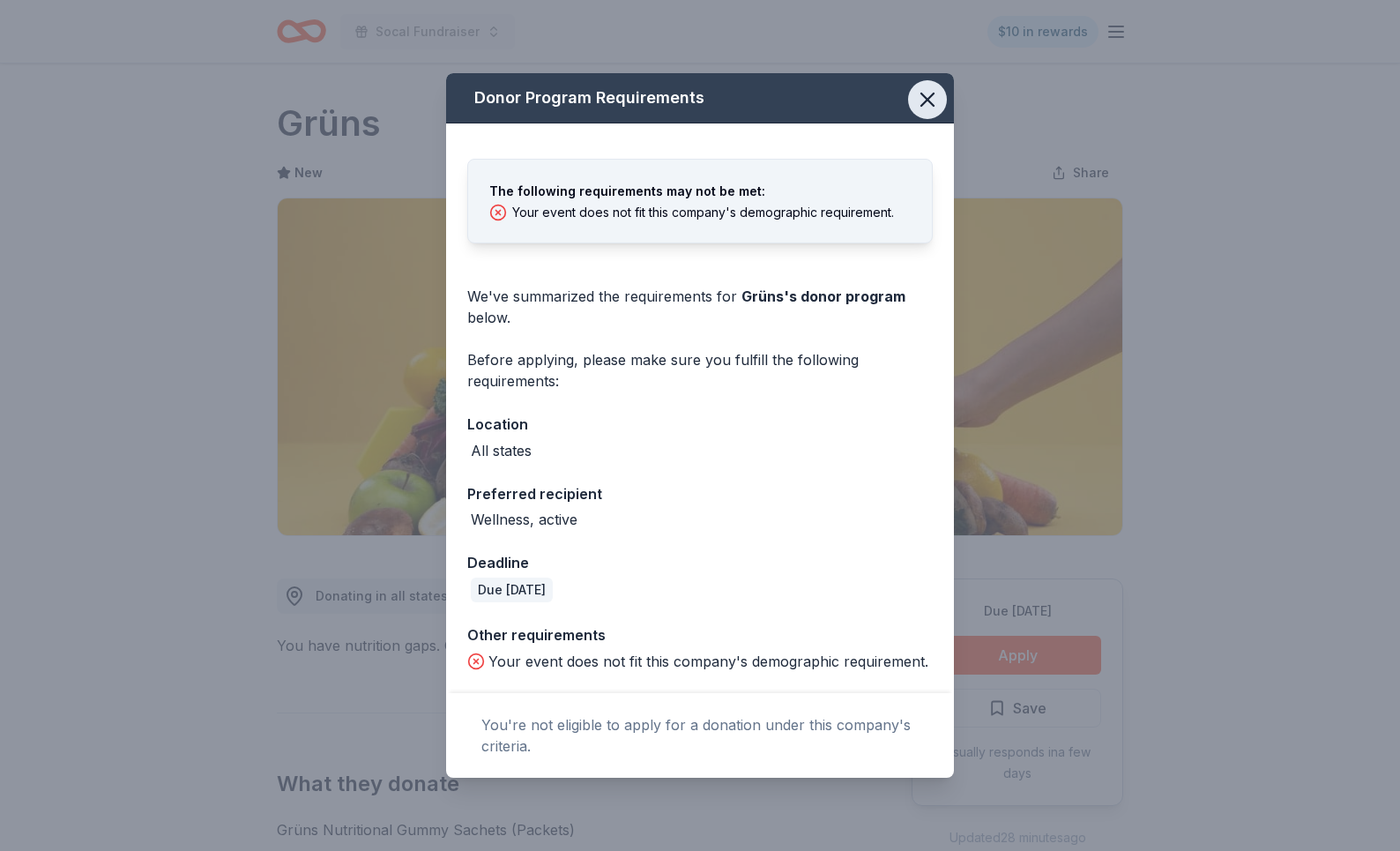
click at [927, 104] on icon "button" at bounding box center [927, 99] width 25 height 25
